Goal: Transaction & Acquisition: Purchase product/service

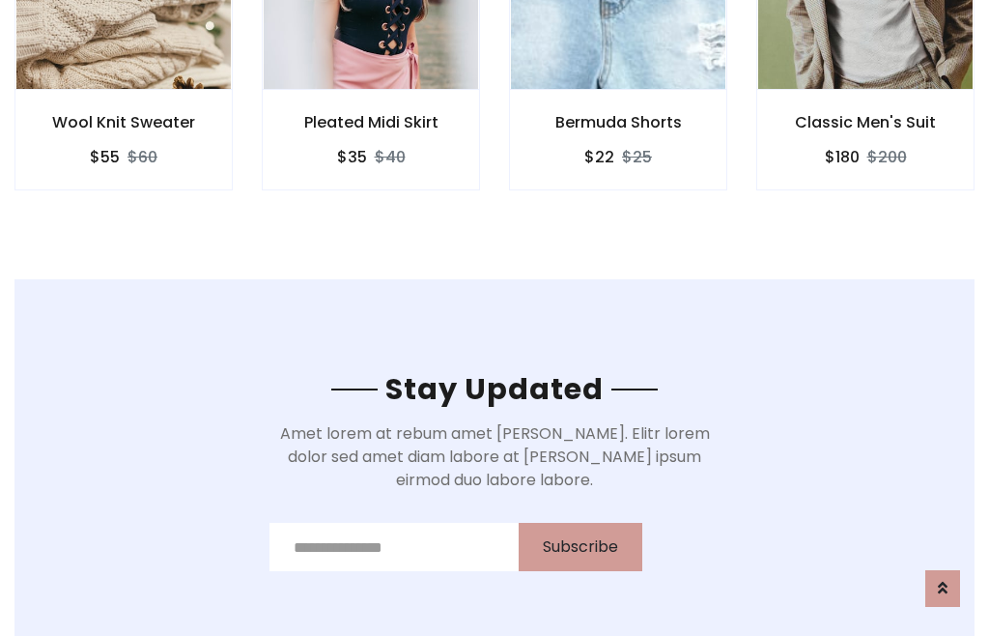
scroll to position [2910, 0]
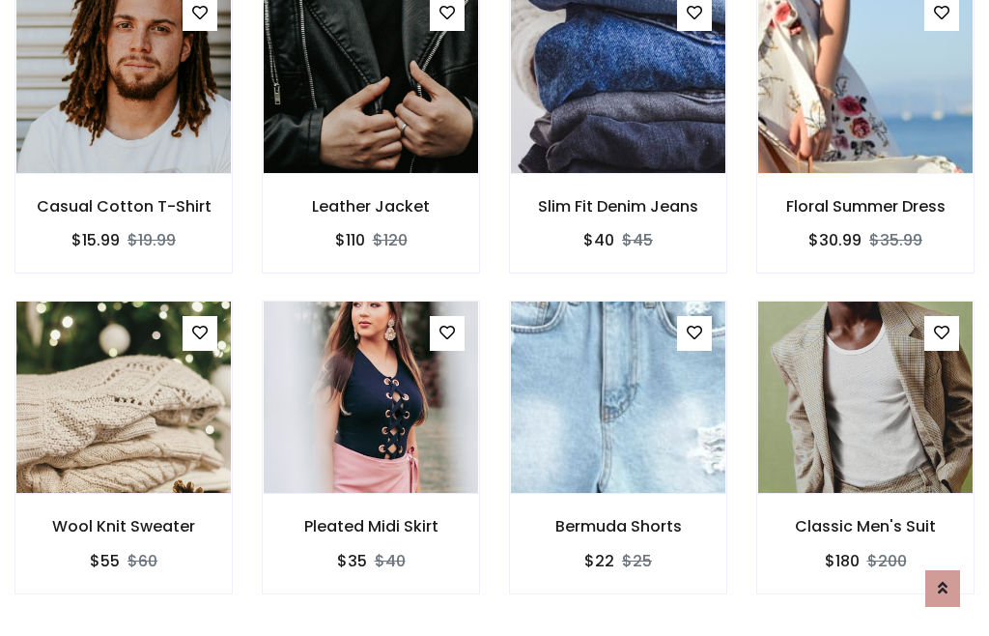
click at [495, 317] on div "Bermuda Shorts $22 $25" at bounding box center [618, 460] width 247 height 320
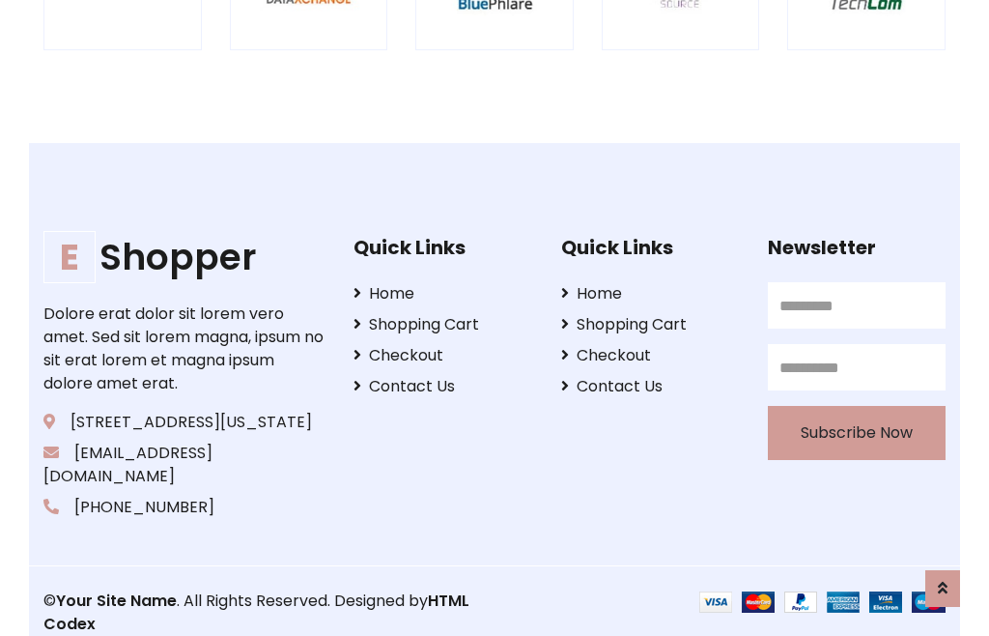
scroll to position [3678, 0]
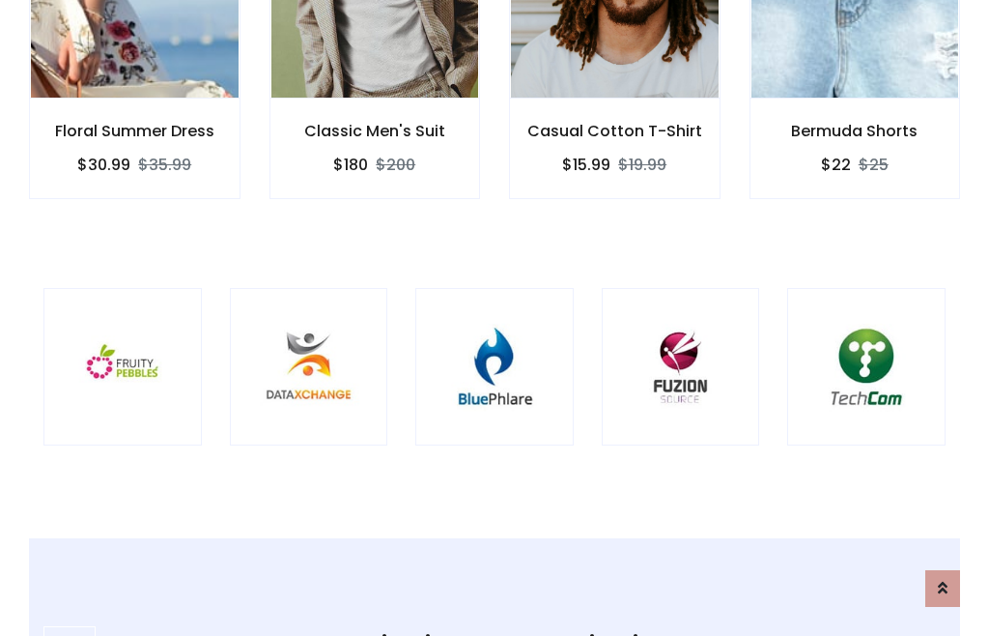
click at [495, 318] on img at bounding box center [495, 367] width 110 height 110
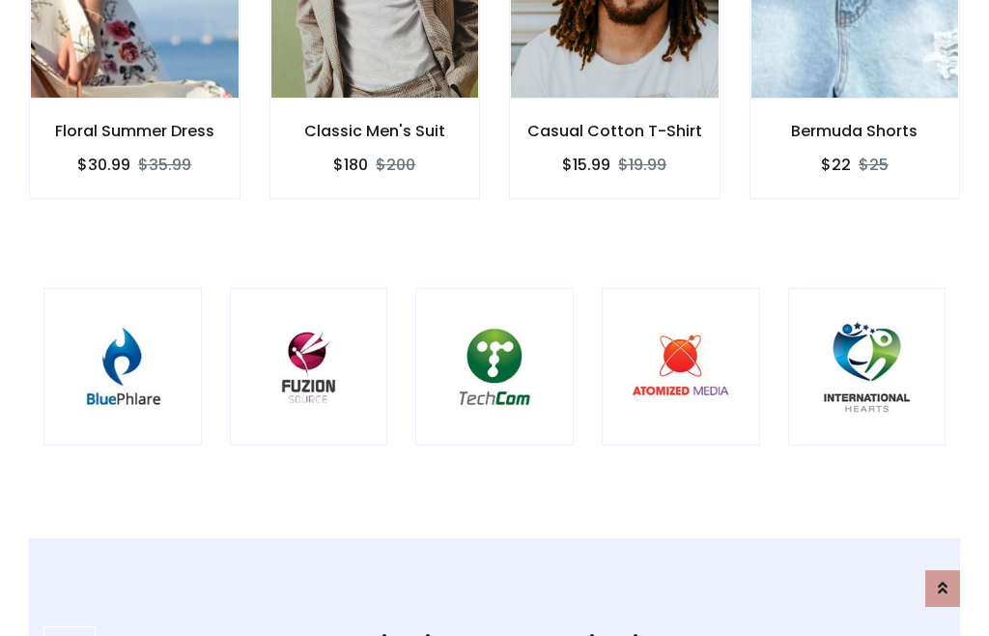
click at [495, 318] on img at bounding box center [495, 367] width 110 height 110
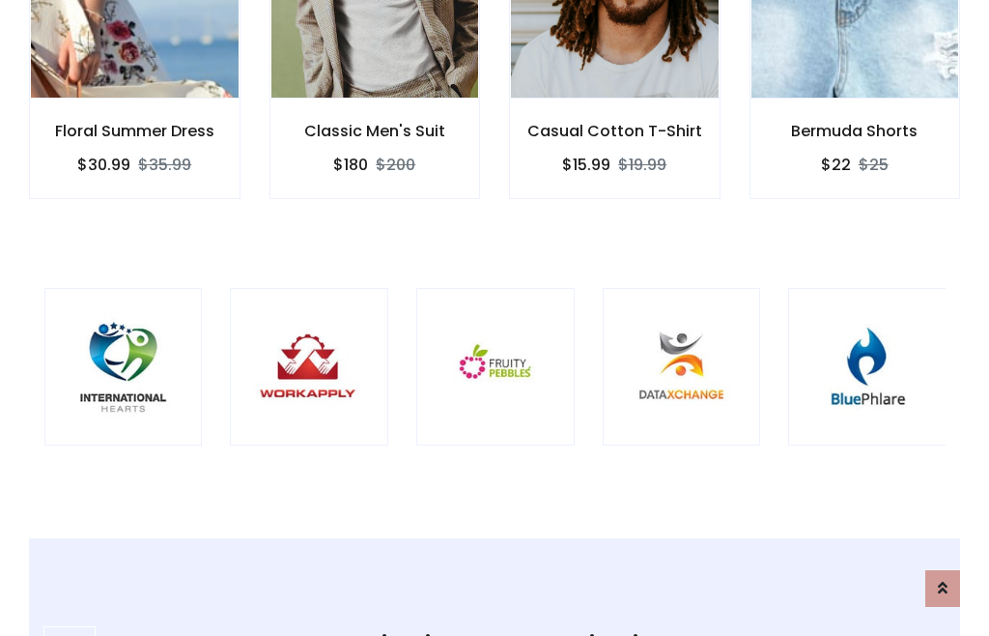
scroll to position [0, 0]
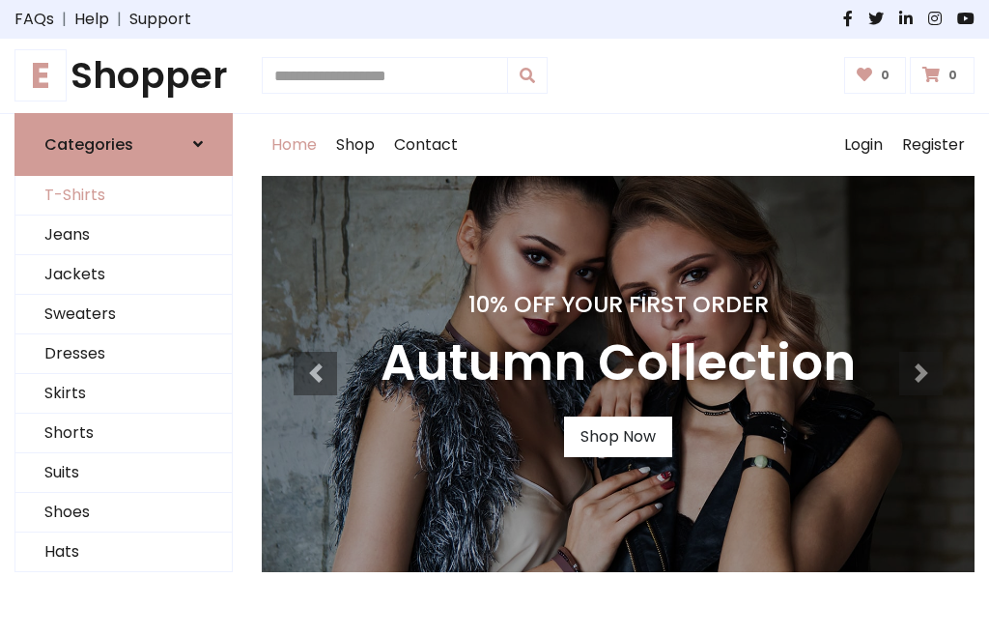
click at [124, 195] on link "T-Shirts" at bounding box center [123, 196] width 216 height 40
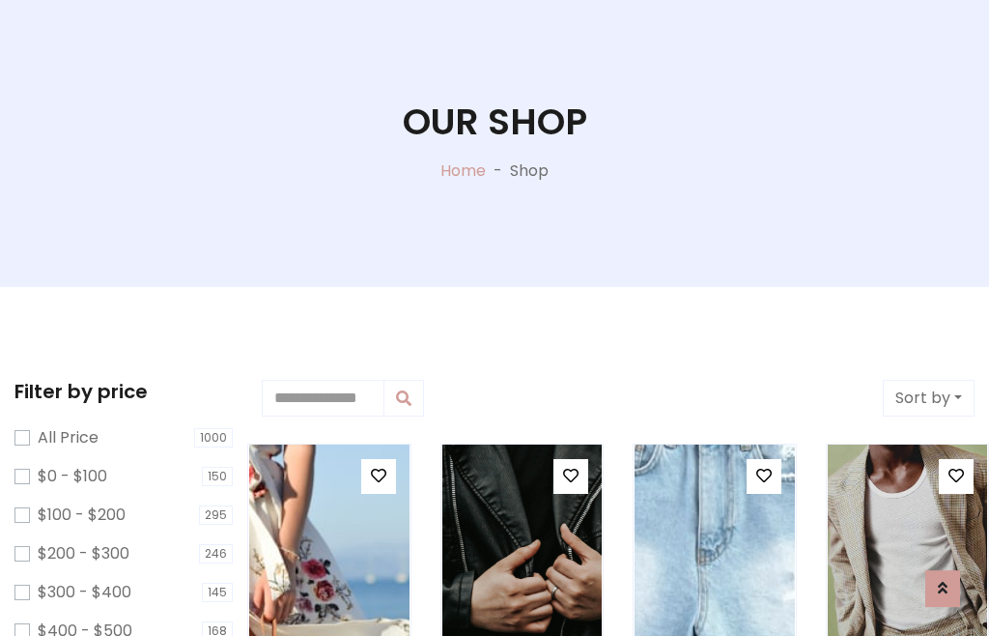
scroll to position [99, 0]
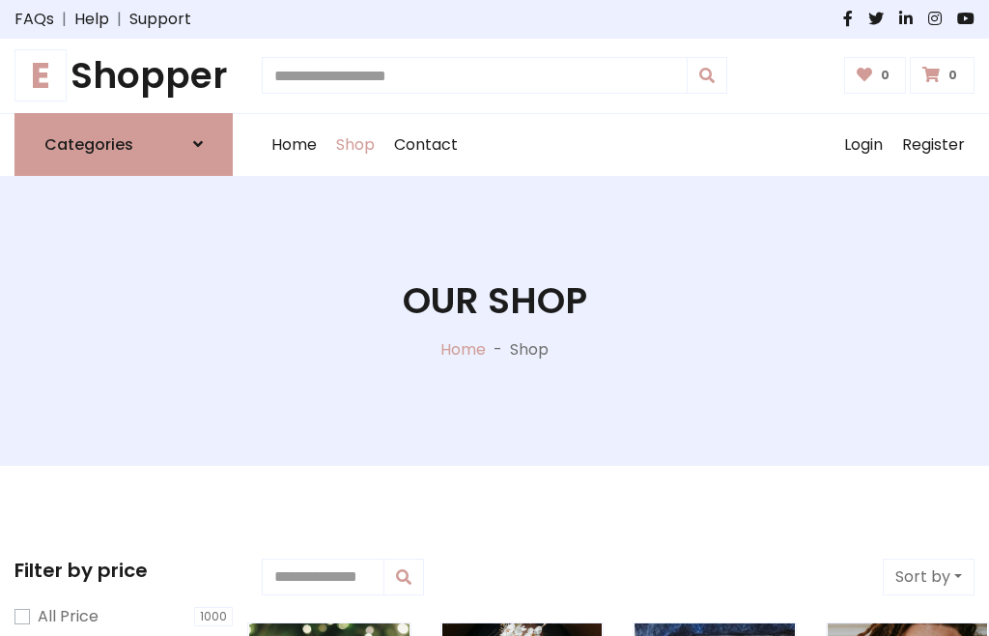
click at [124, 75] on h1 "E Shopper" at bounding box center [123, 75] width 218 height 43
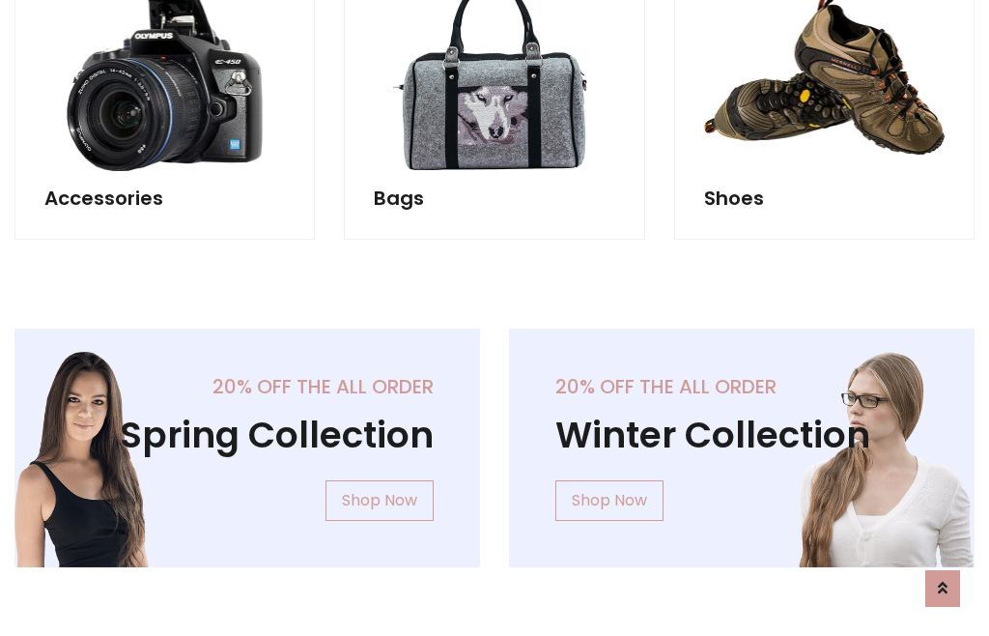
scroll to position [1877, 0]
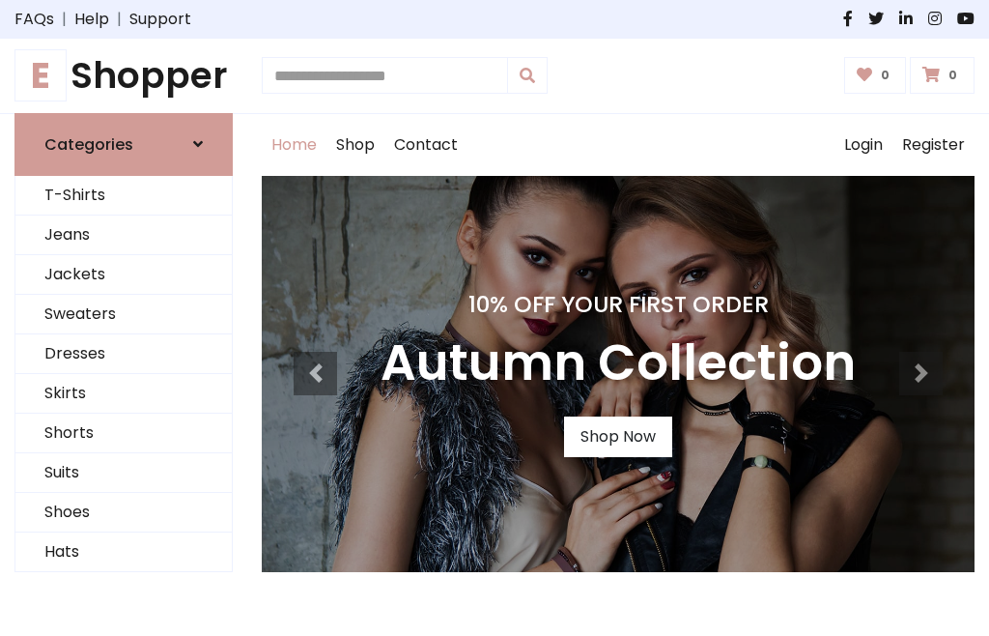
scroll to position [634, 0]
